Goal: Transaction & Acquisition: Obtain resource

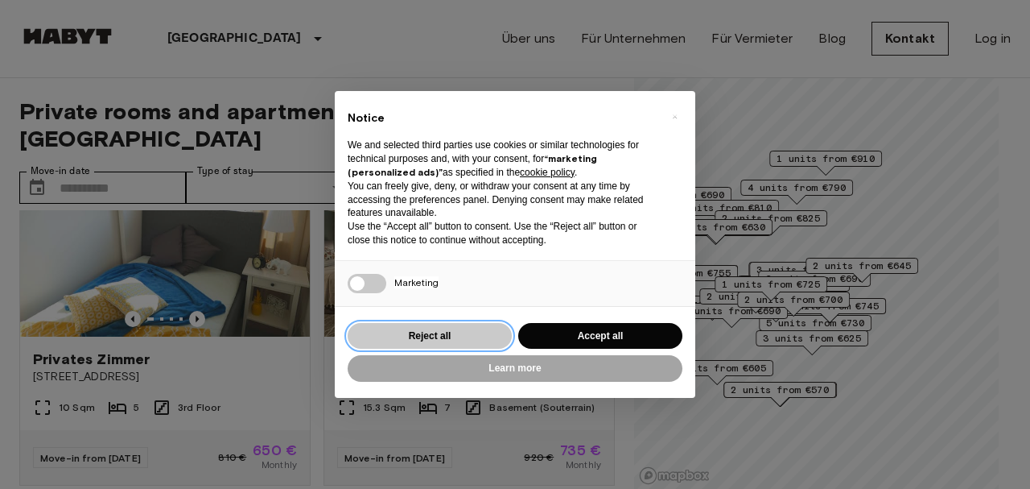
click at [446, 341] on button "Reject all" at bounding box center [430, 336] width 164 height 27
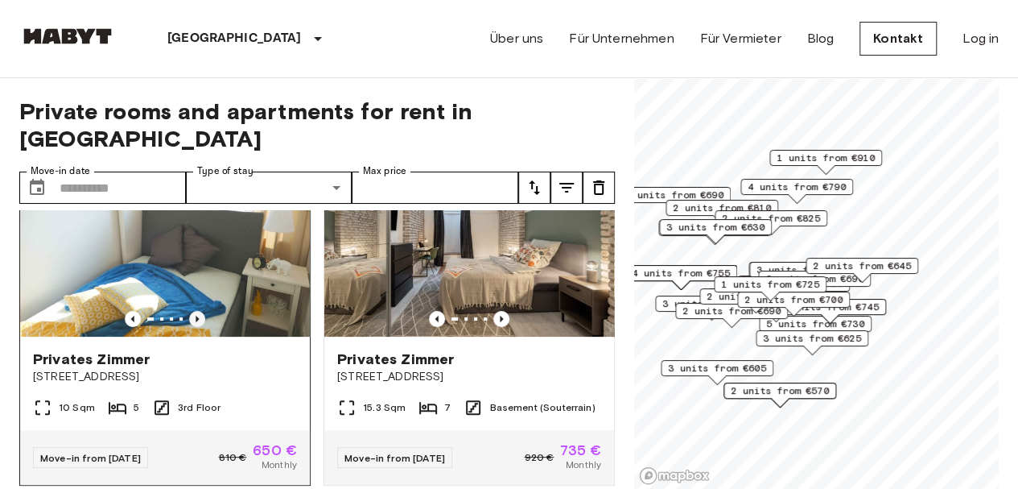
click at [200, 311] on icon "Previous image" at bounding box center [197, 319] width 16 height 16
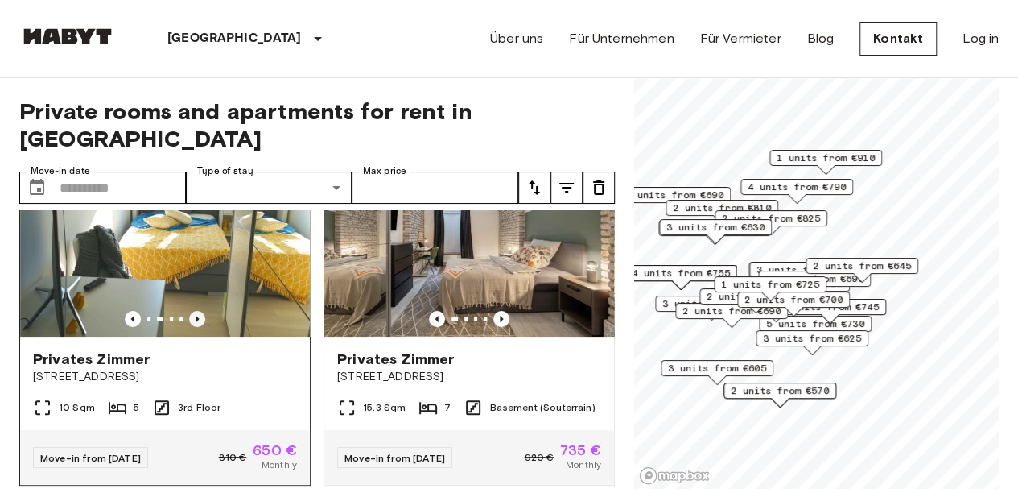
click at [200, 311] on icon "Previous image" at bounding box center [197, 319] width 16 height 16
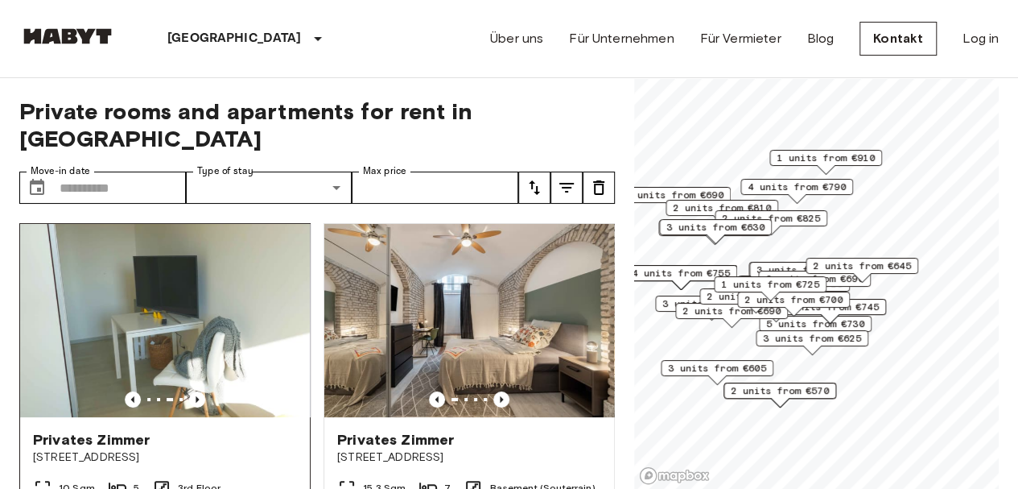
click at [223, 281] on img at bounding box center [165, 320] width 290 height 193
